Goal: Use online tool/utility: Utilize a website feature to perform a specific function

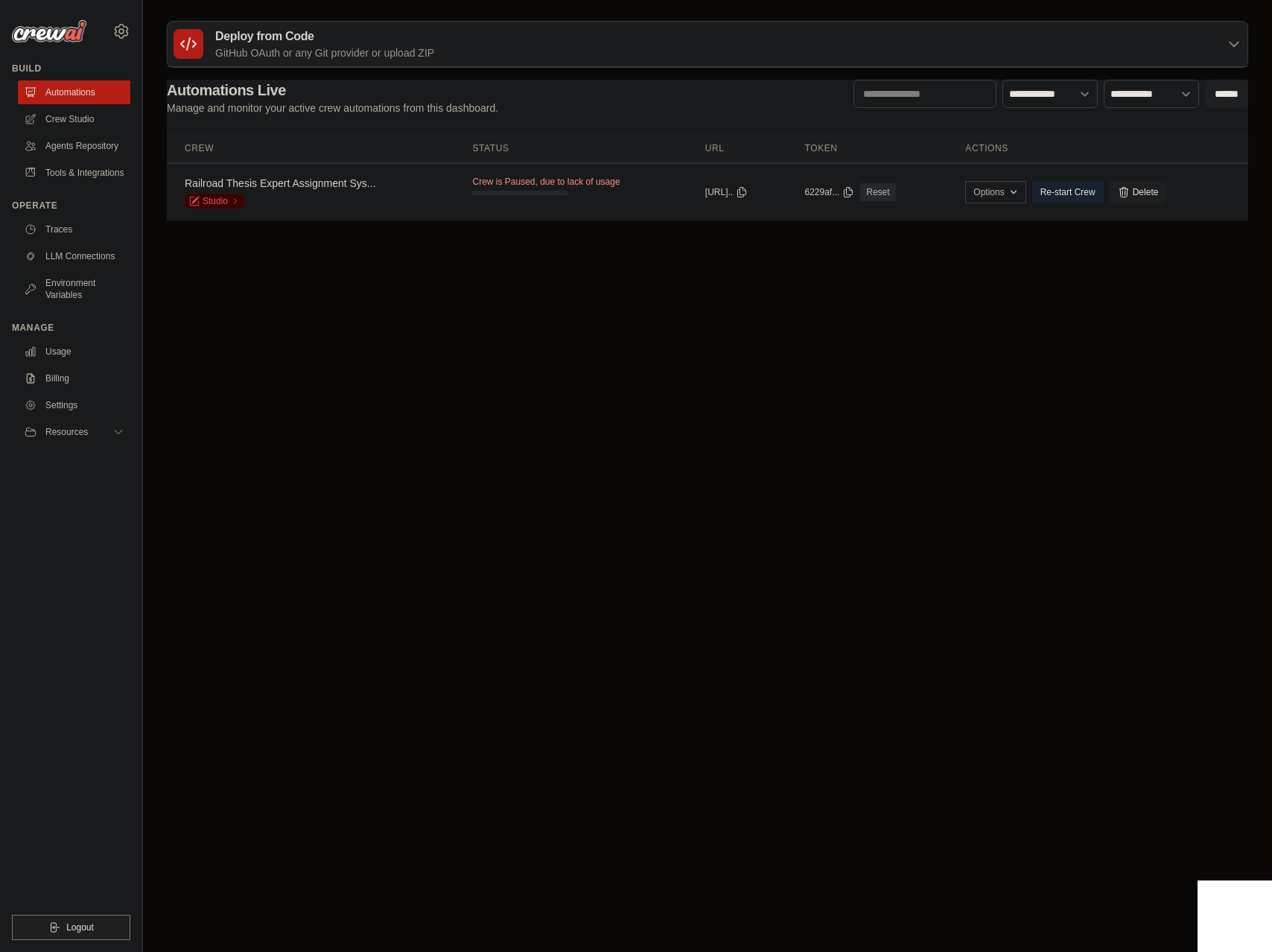
click at [501, 329] on body "jalandetsncf@gmail.com Settings Build Automations" at bounding box center [636, 476] width 1272 height 952
click at [308, 181] on link "Railroad Thesis Expert Assignment Sys..." at bounding box center [280, 183] width 192 height 12
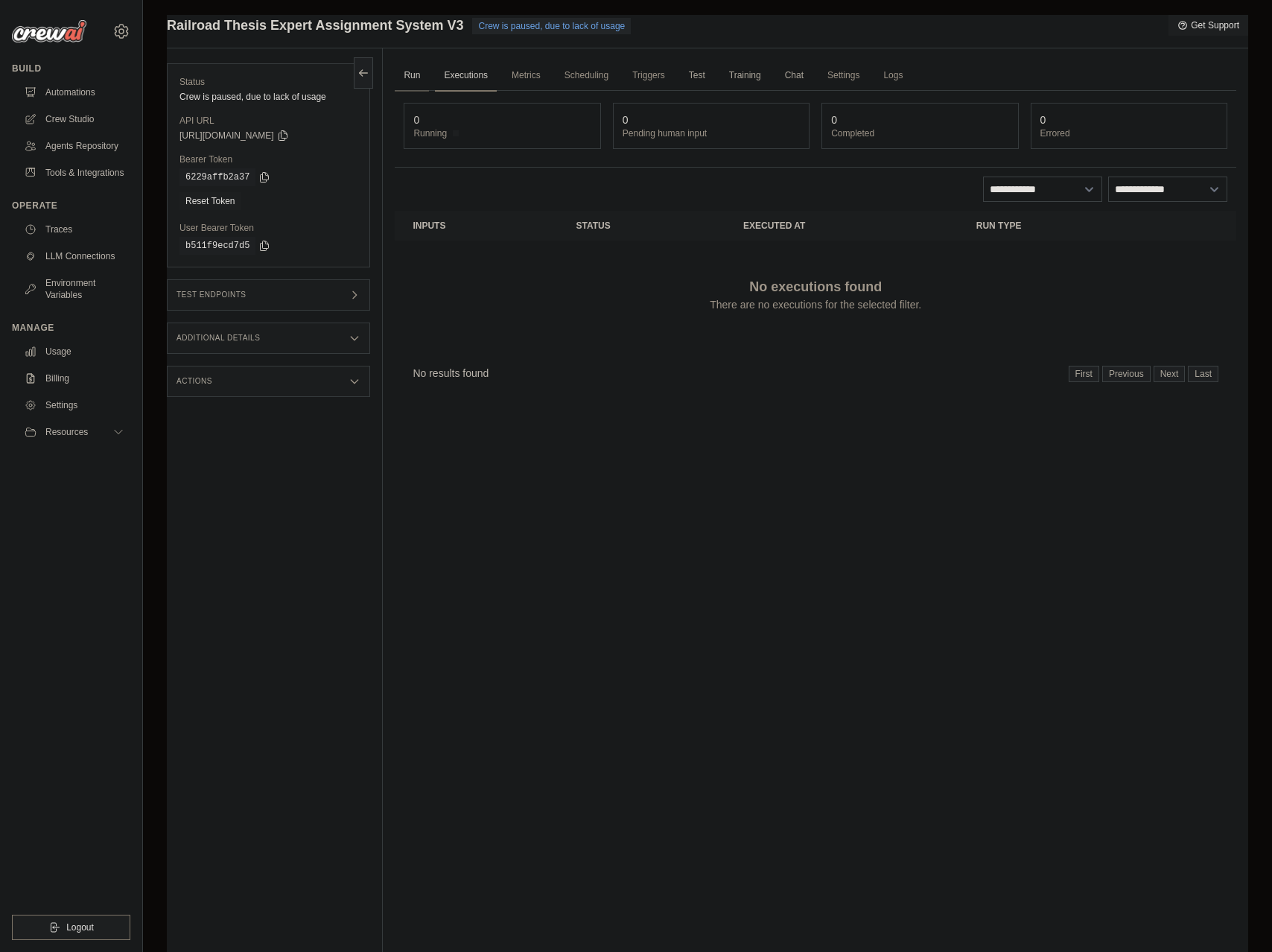
click at [411, 73] on link "Run" at bounding box center [412, 75] width 35 height 31
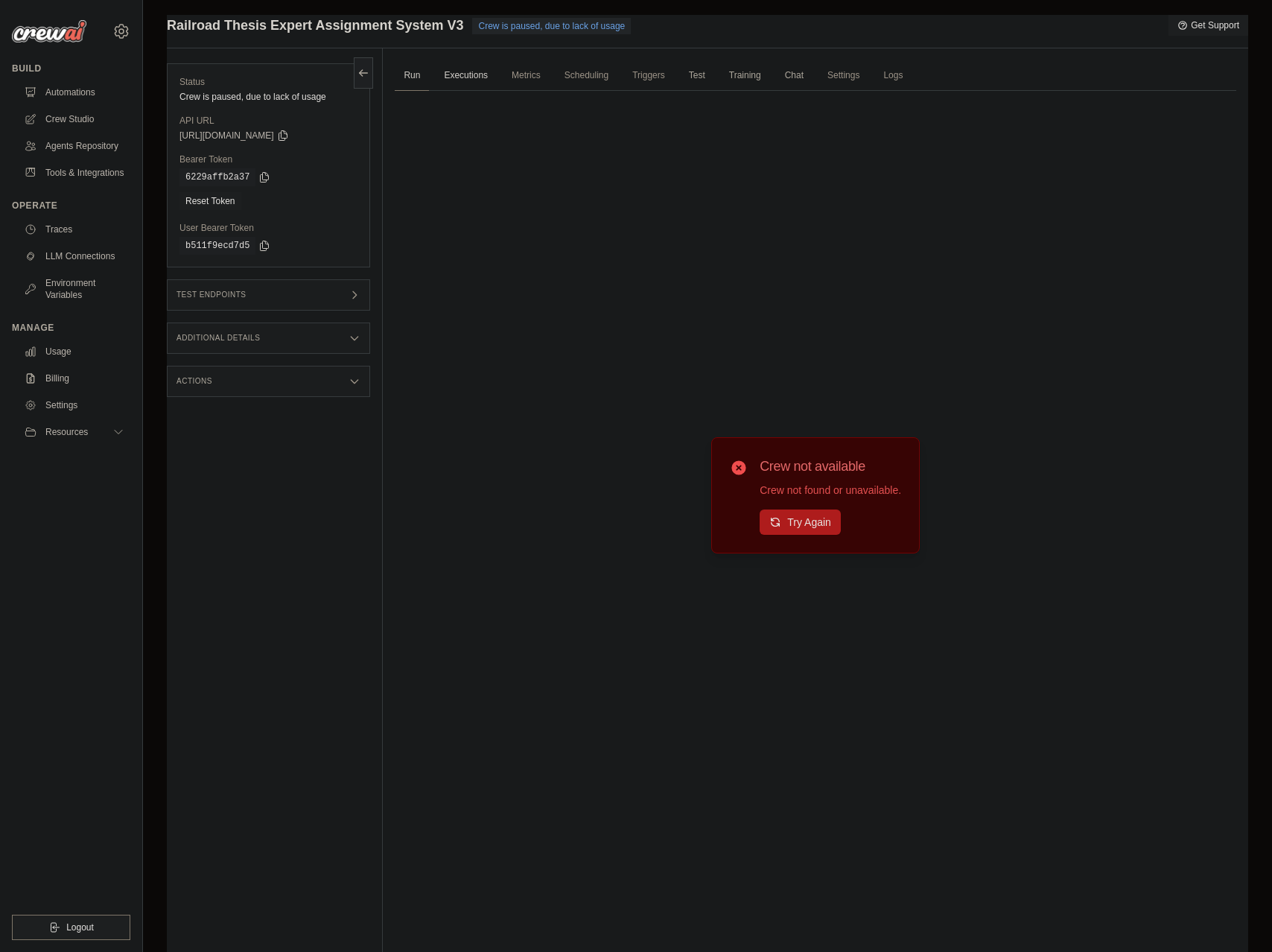
click at [486, 78] on link "Executions" at bounding box center [465, 75] width 62 height 31
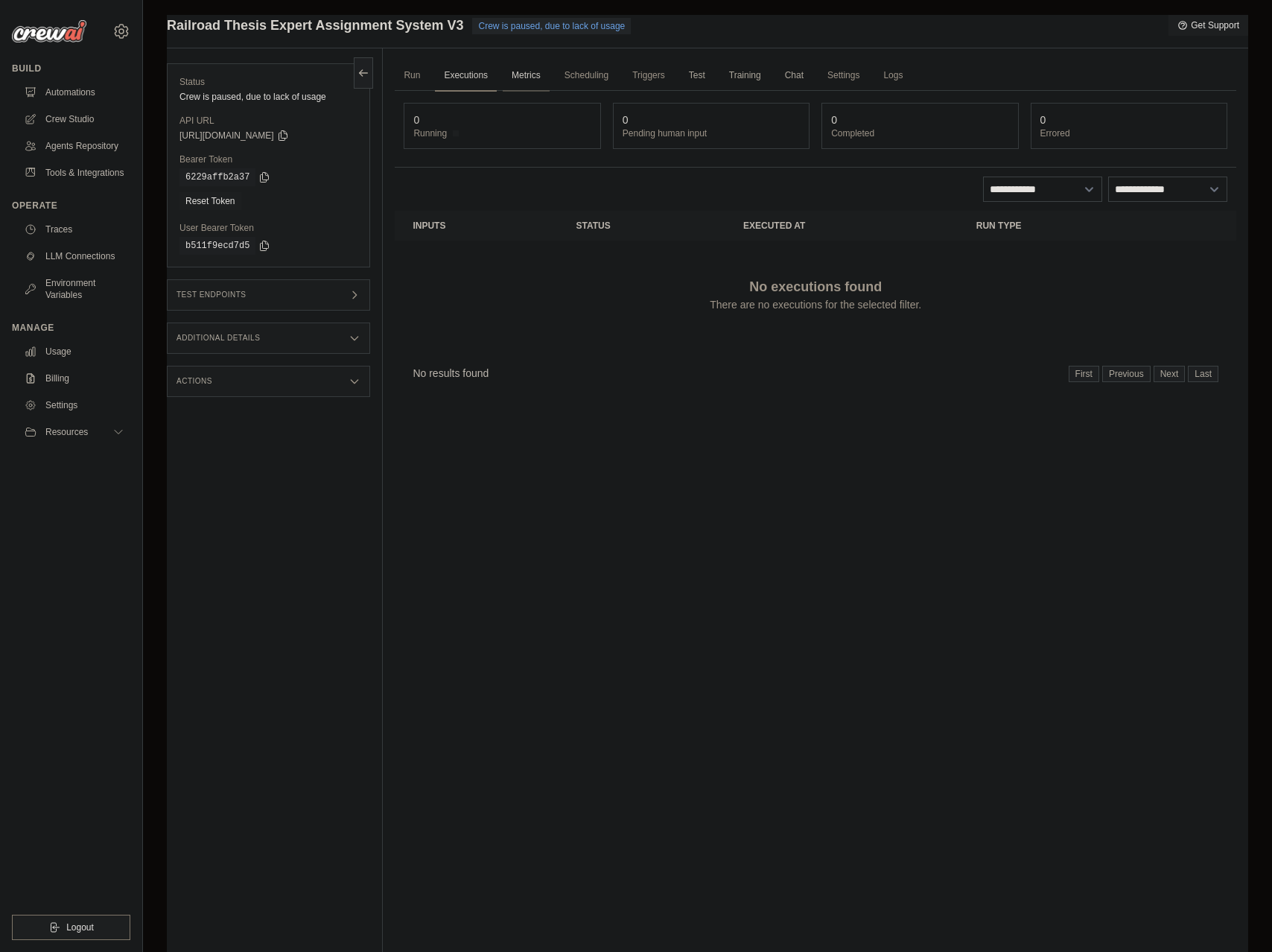
click at [523, 73] on link "Metrics" at bounding box center [527, 75] width 47 height 31
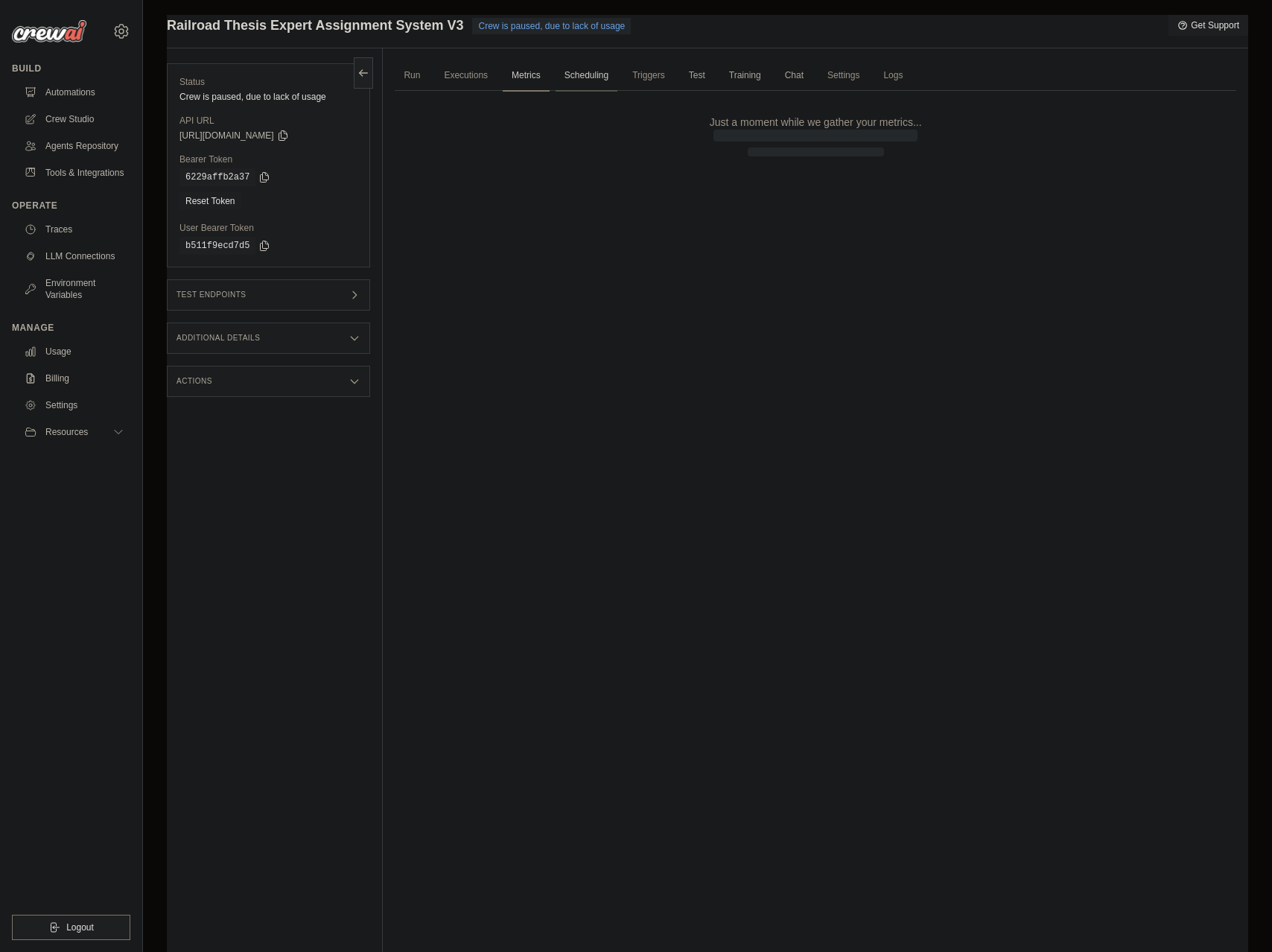
click at [581, 77] on link "Scheduling" at bounding box center [586, 75] width 62 height 31
click at [636, 78] on link "Triggers" at bounding box center [649, 75] width 51 height 31
click at [694, 79] on span "Test" at bounding box center [697, 74] width 35 height 30
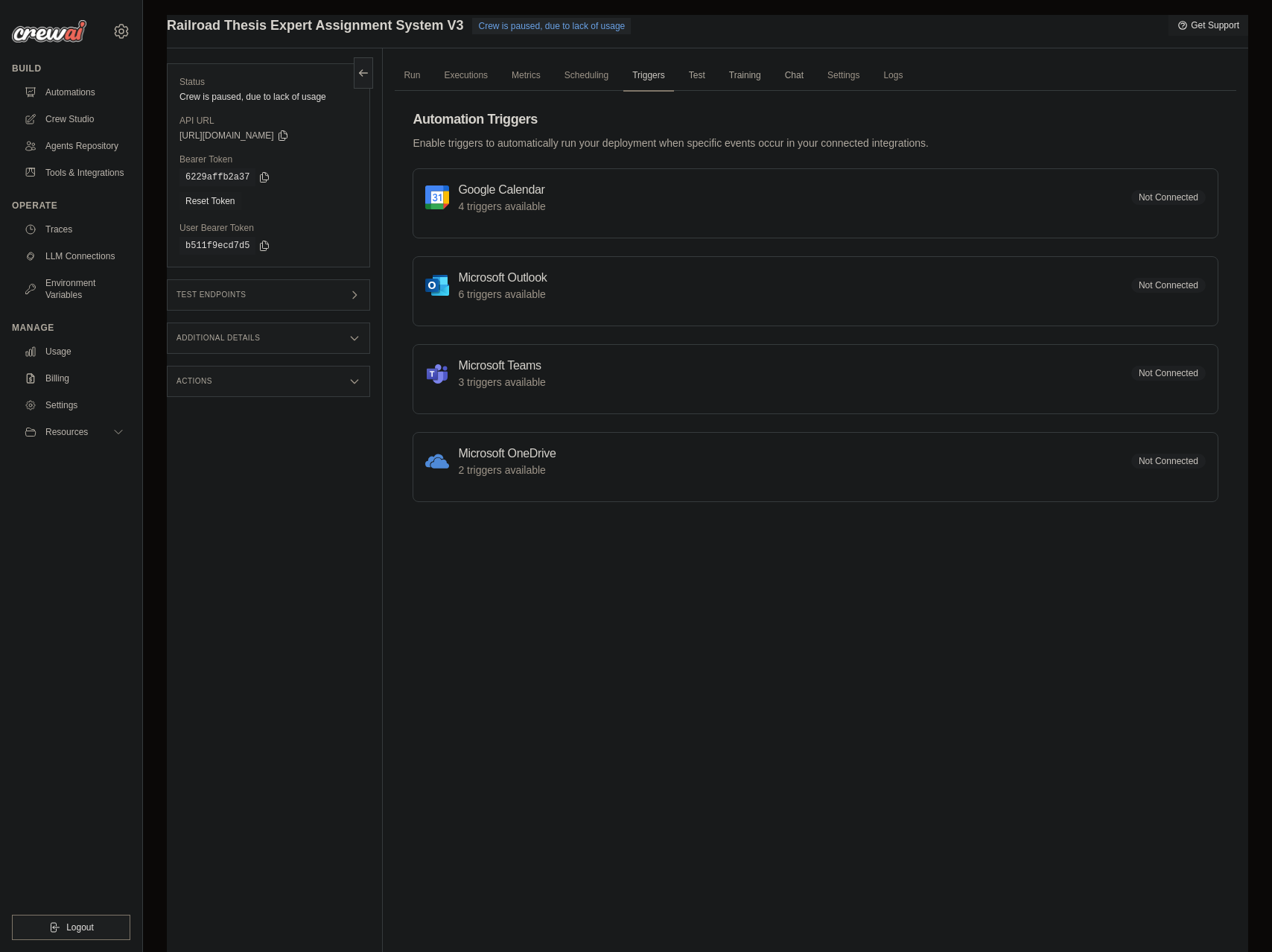
click at [706, 79] on span "Test" at bounding box center [697, 74] width 35 height 30
click at [694, 79] on span "Test" at bounding box center [697, 74] width 35 height 30
click at [748, 77] on span "Training" at bounding box center [744, 74] width 50 height 30
click at [404, 83] on link "Run" at bounding box center [412, 75] width 35 height 31
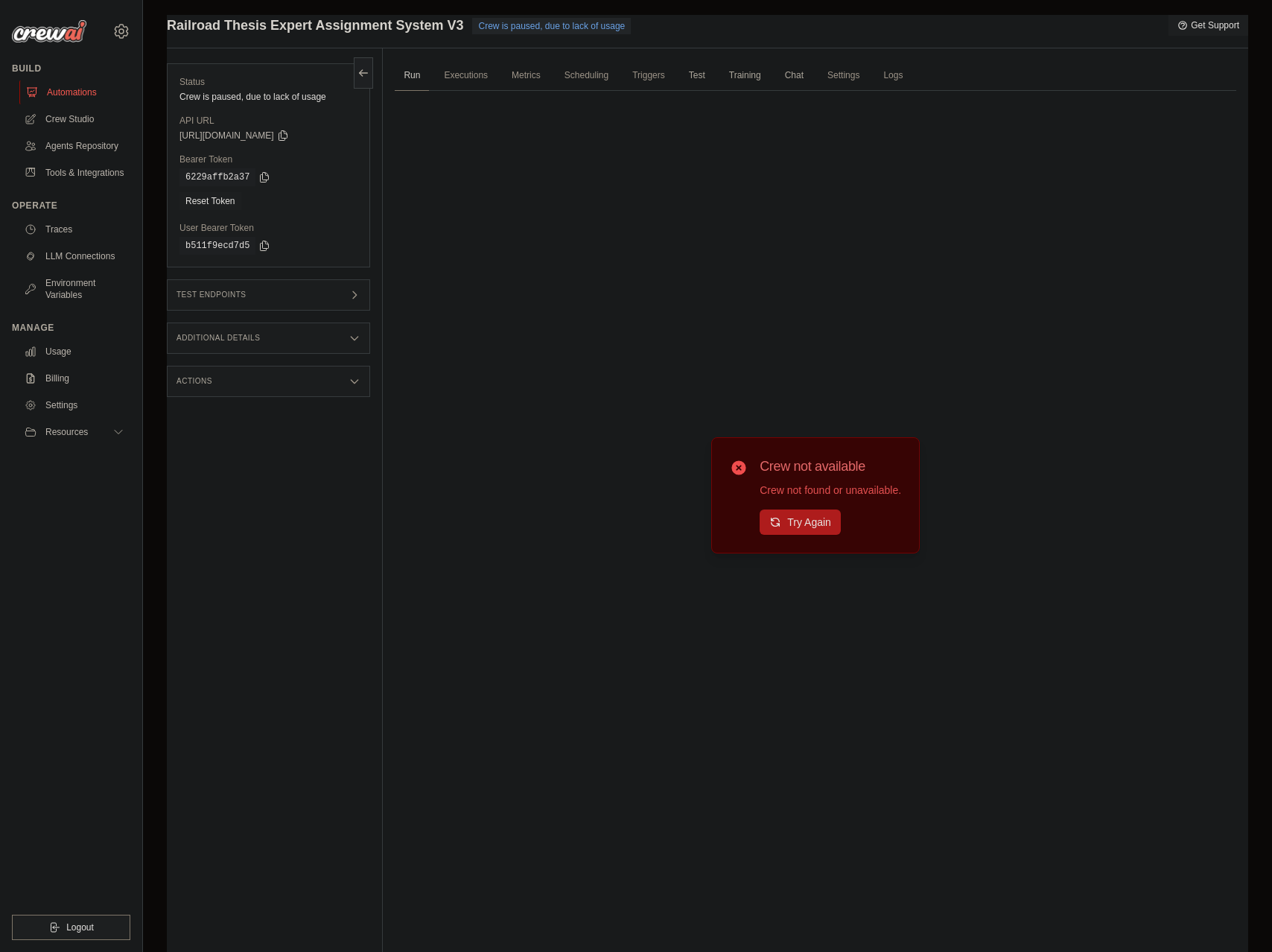
click at [80, 92] on link "Automations" at bounding box center [75, 92] width 112 height 24
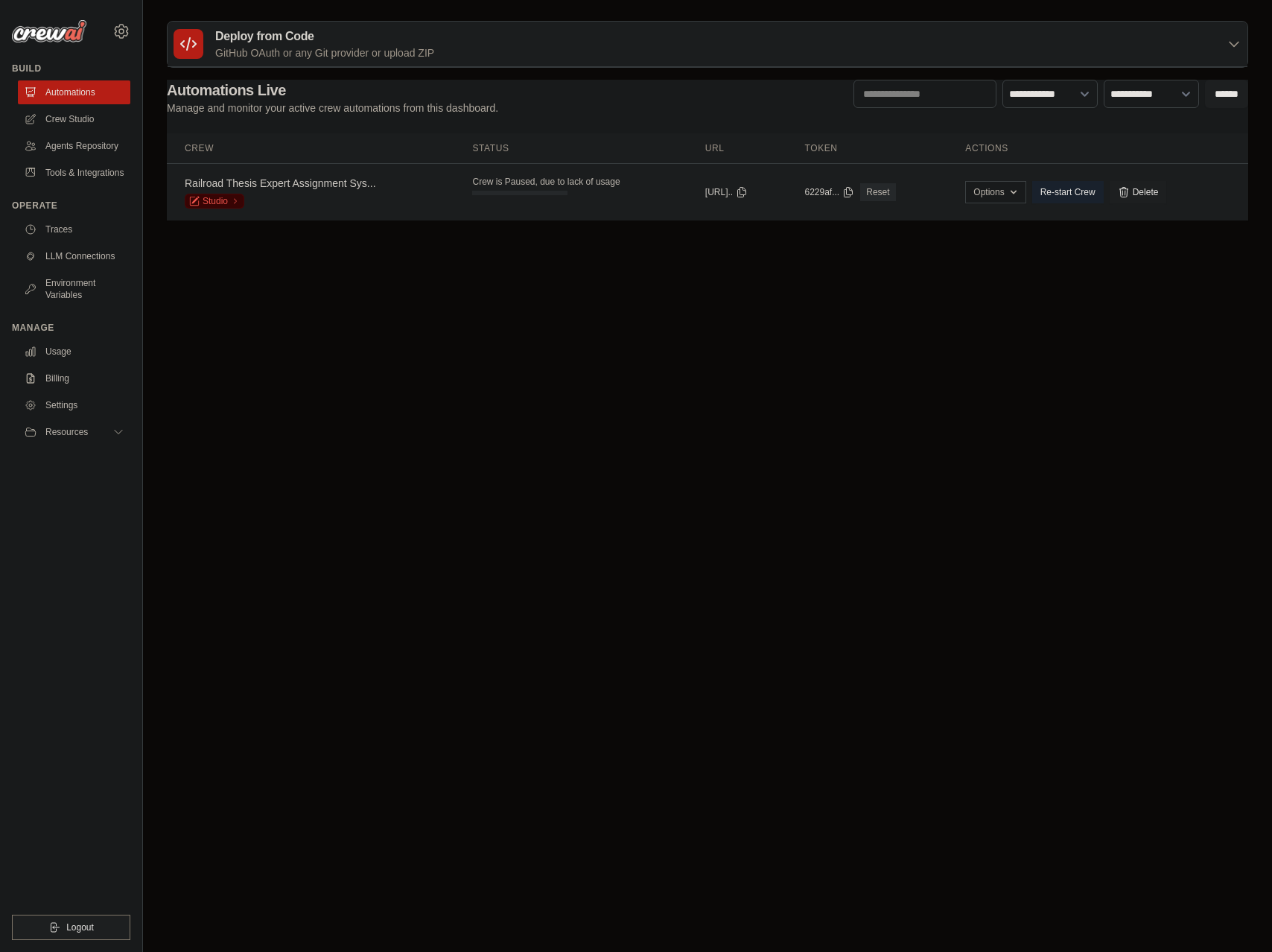
click at [221, 185] on link "Railroad Thesis Expert Assignment Sys..." at bounding box center [280, 183] width 192 height 12
click at [225, 201] on link "Studio" at bounding box center [214, 201] width 60 height 15
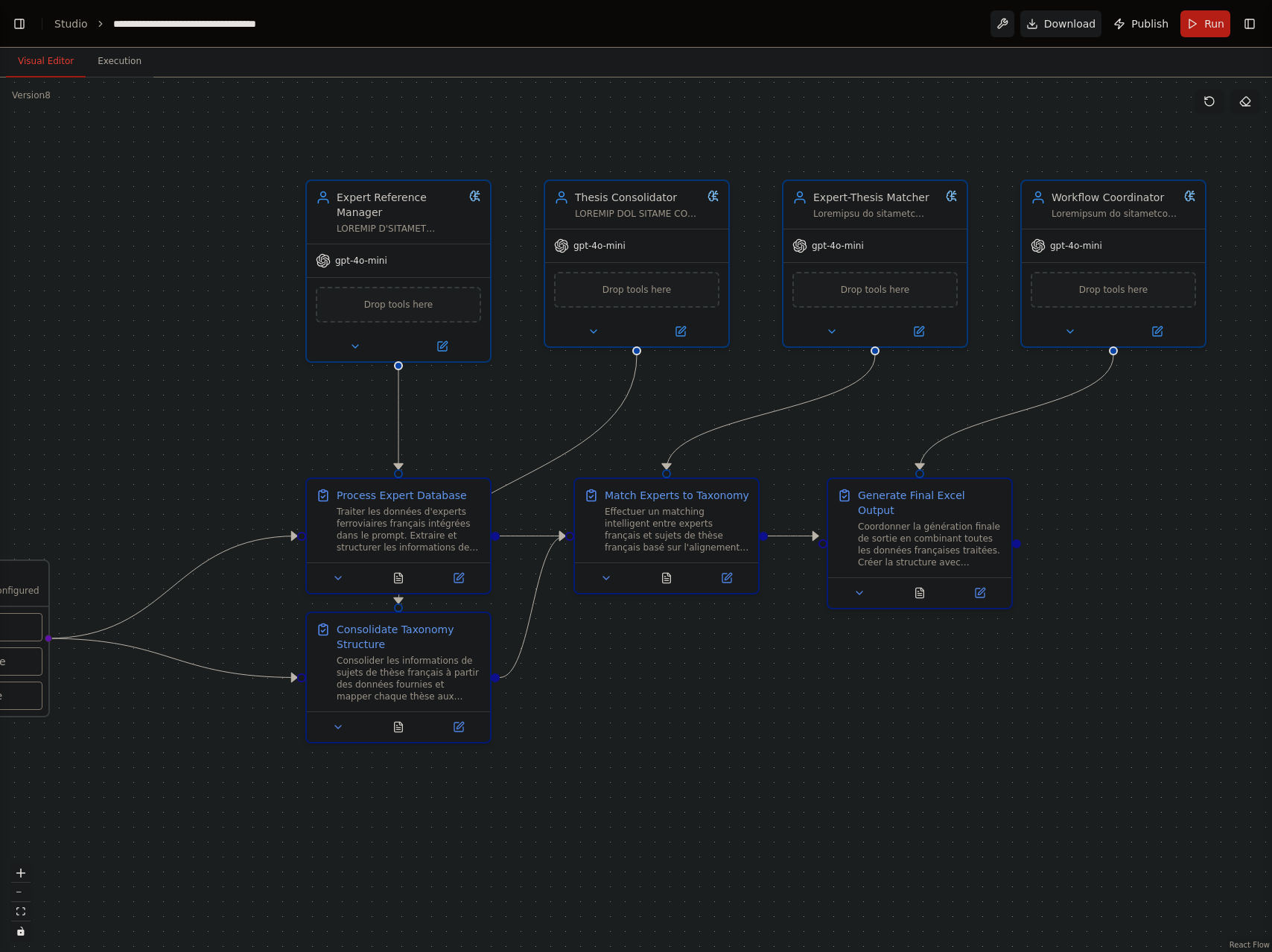
drag, startPoint x: 419, startPoint y: 740, endPoint x: 647, endPoint y: 771, distance: 230.1
click at [647, 771] on div ".deletable-edge-delete-btn { width: 20px; height: 20px; border: 0px solid #ffff…" at bounding box center [636, 515] width 1272 height 874
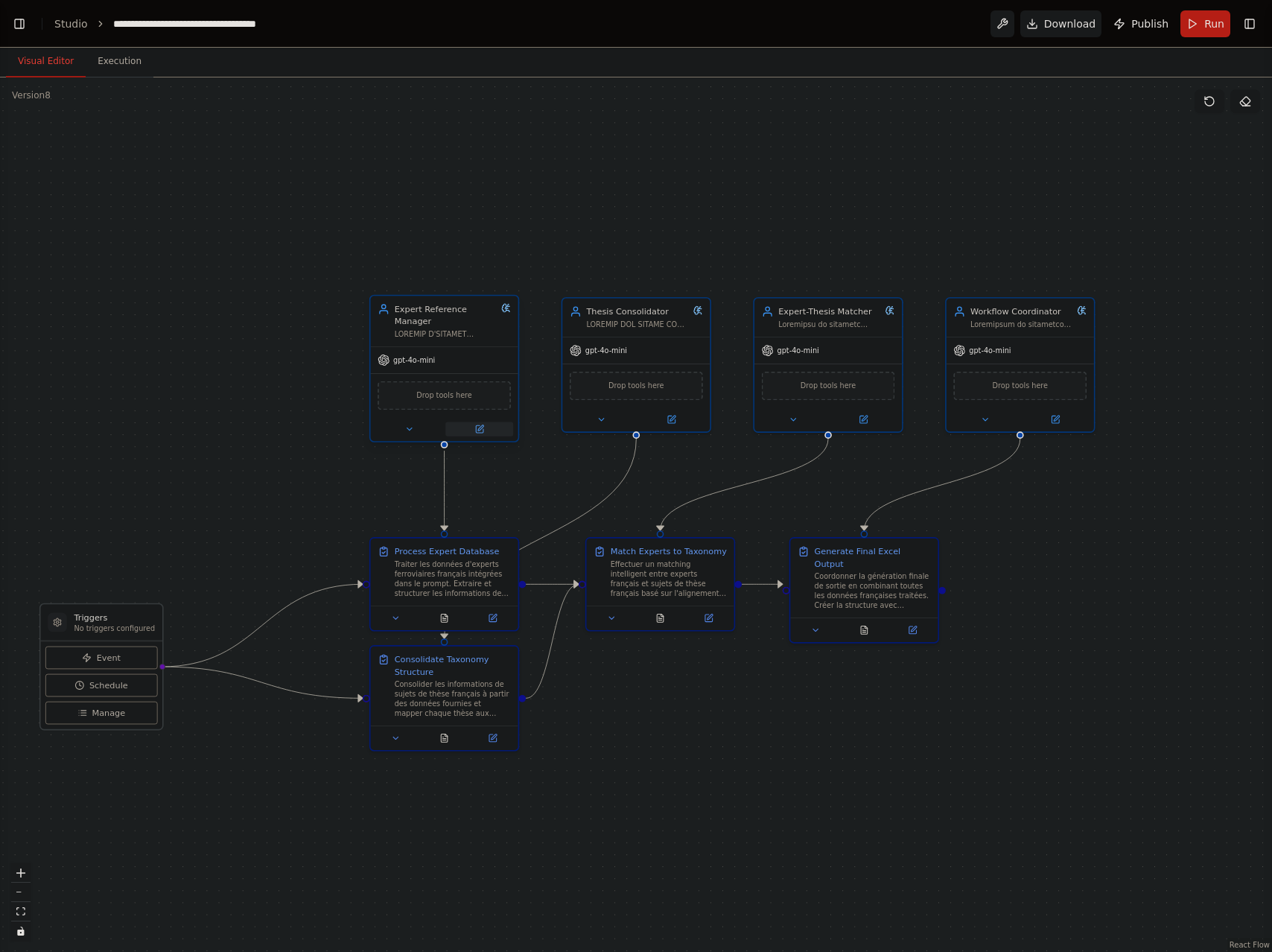
click at [476, 428] on icon at bounding box center [479, 429] width 8 height 8
click at [71, 27] on link "Studio" at bounding box center [71, 24] width 34 height 12
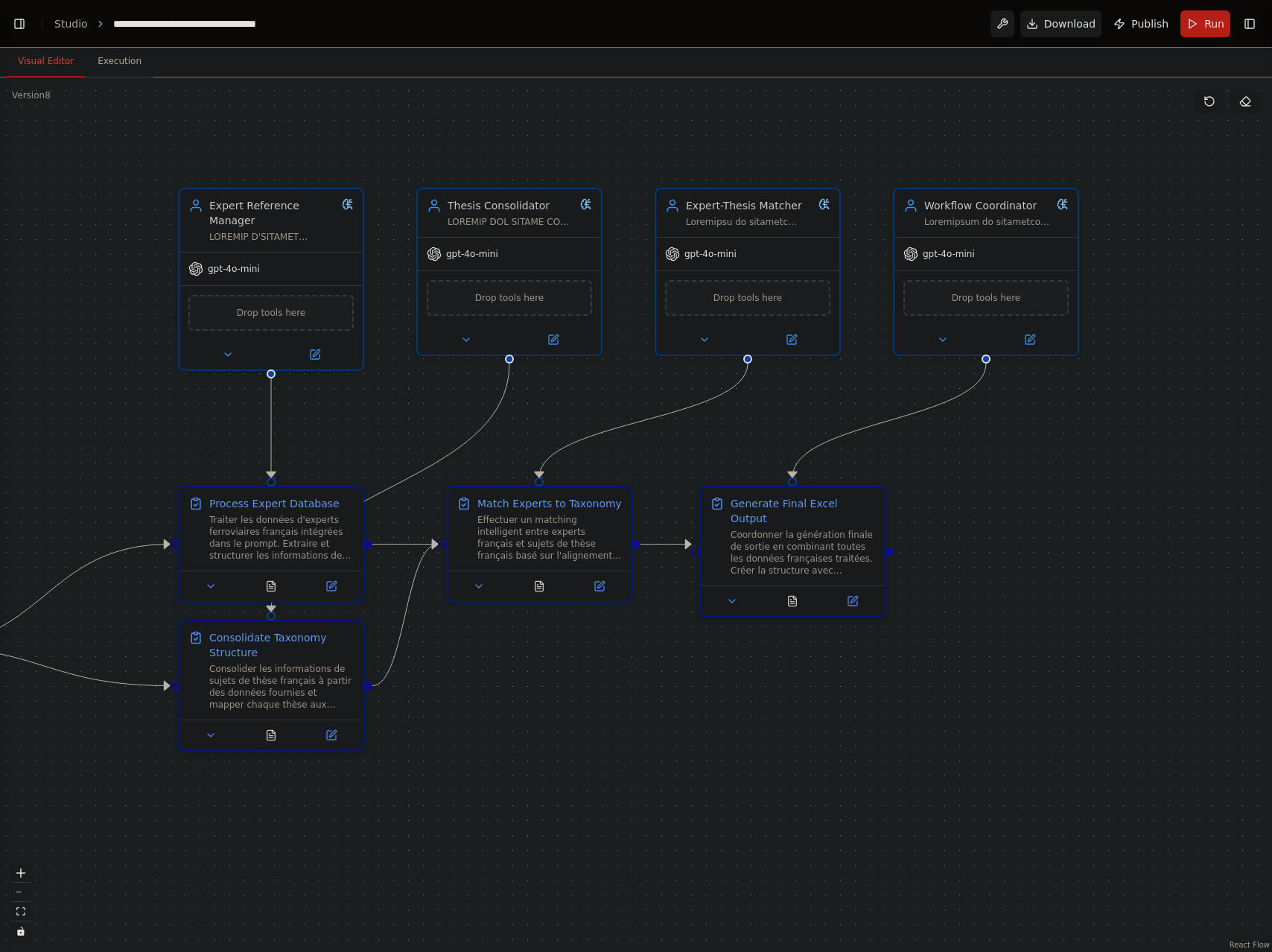
scroll to position [12937, 0]
drag, startPoint x: 61, startPoint y: 398, endPoint x: 165, endPoint y: 434, distance: 110.1
click at [165, 434] on div ".deletable-edge-delete-btn { width: 20px; height: 20px; border: 0px solid #ffff…" at bounding box center [636, 515] width 1272 height 874
